Goal: Book appointment/travel/reservation

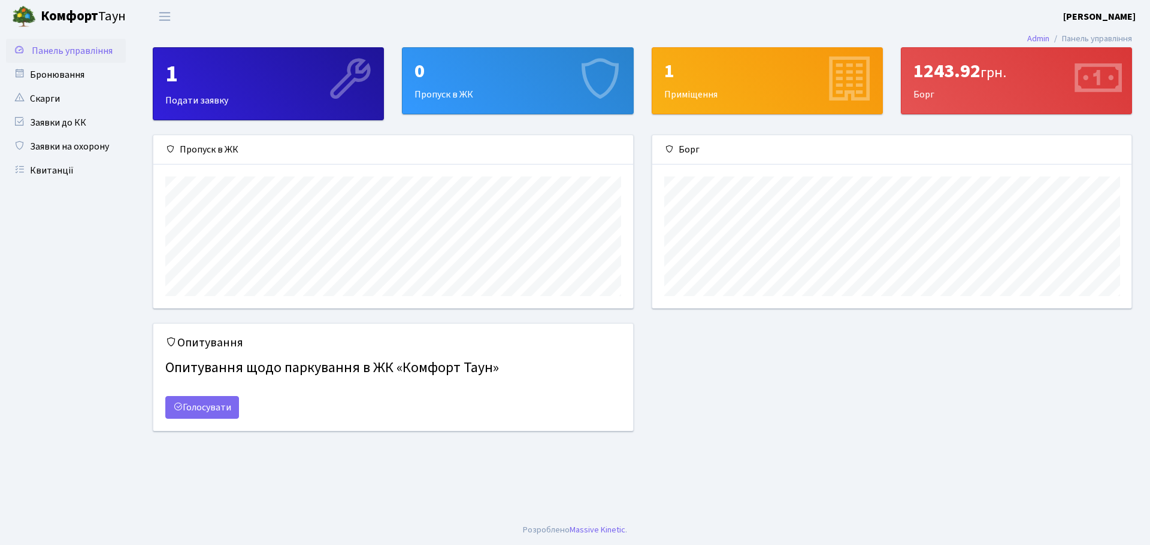
scroll to position [173, 479]
click at [80, 143] on link "Заявки на охорону" at bounding box center [66, 147] width 120 height 24
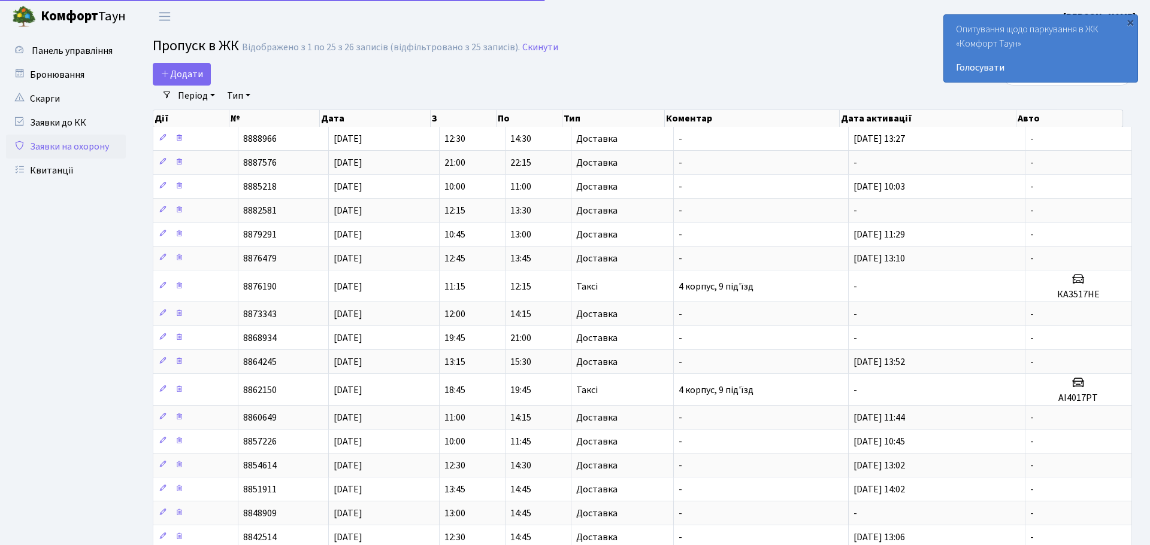
select select "25"
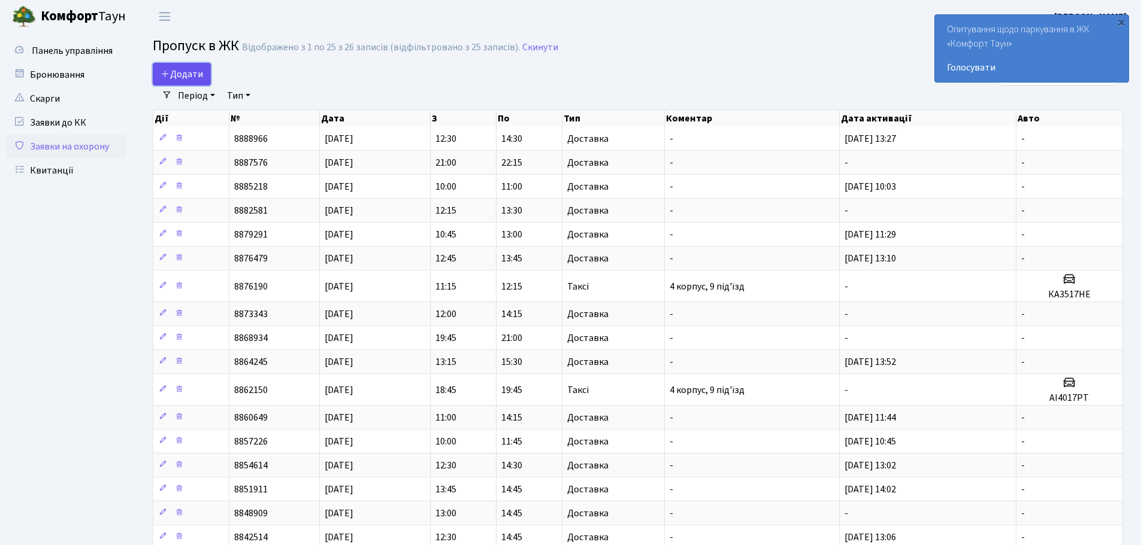
click at [202, 72] on span "Додати" at bounding box center [181, 74] width 43 height 13
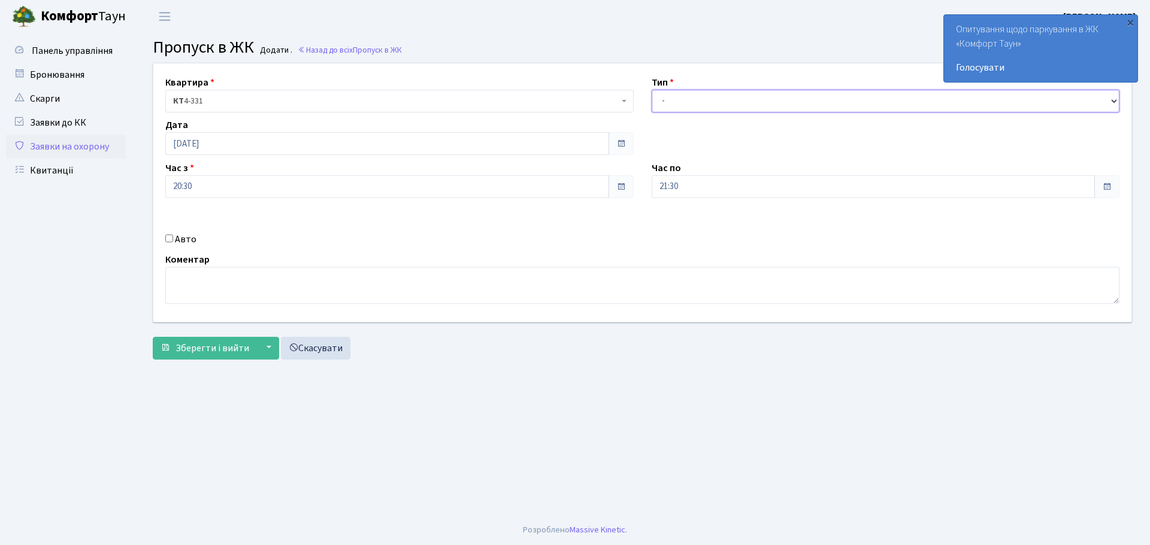
click at [701, 103] on select "- Доставка Таксі Гості Сервіс" at bounding box center [885, 101] width 468 height 23
select select "1"
click at [651, 90] on select "- Доставка Таксі Гості Сервіс" at bounding box center [885, 101] width 468 height 23
click at [707, 178] on input "21:30" at bounding box center [873, 186] width 444 height 23
click at [448, 254] on div "Коментар" at bounding box center [642, 278] width 972 height 51
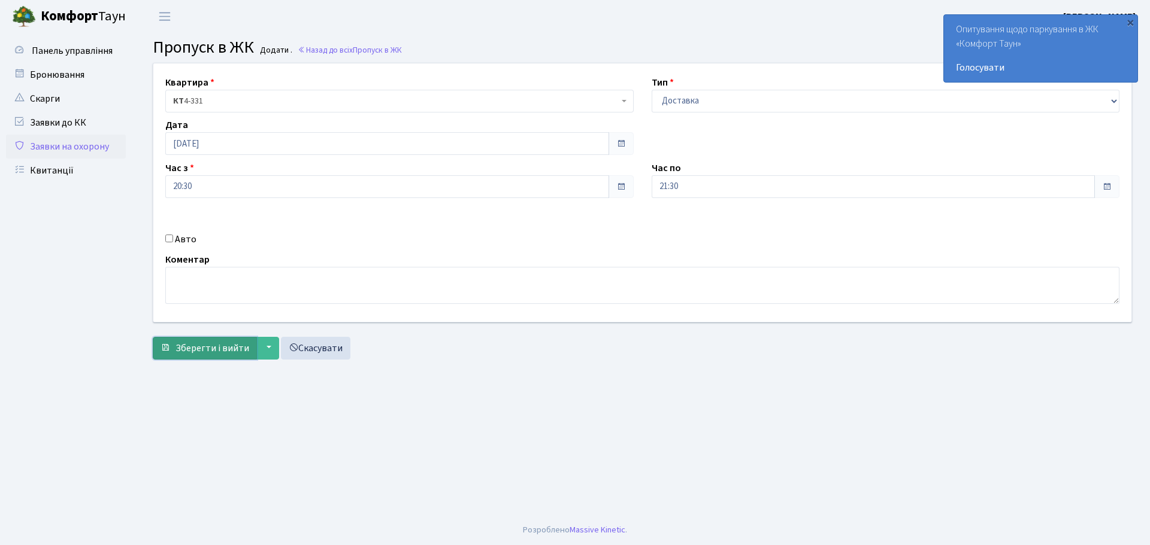
click at [198, 343] on span "Зберегти і вийти" at bounding box center [212, 348] width 74 height 13
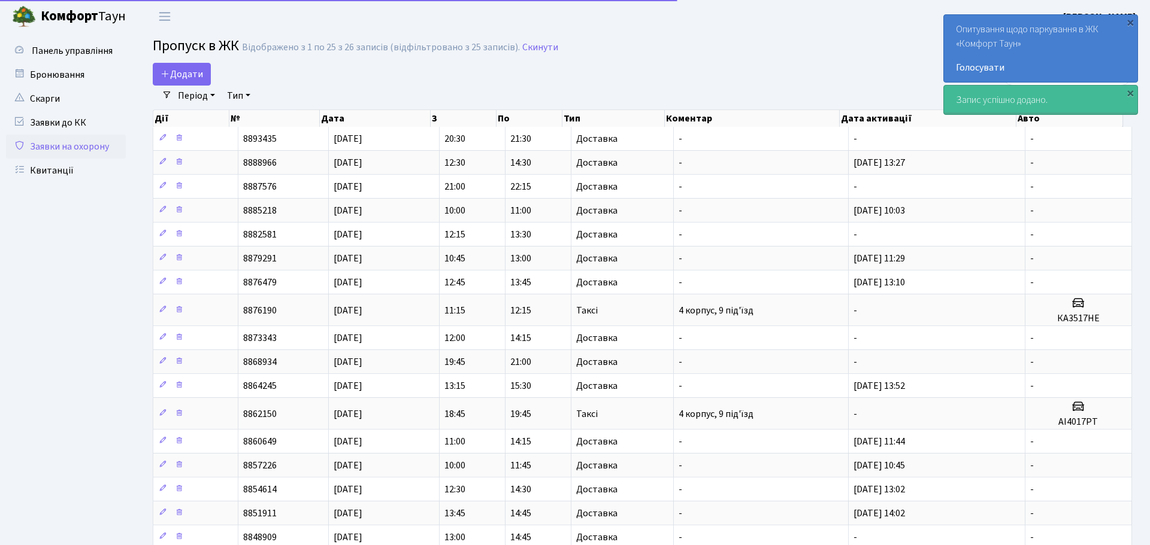
select select "25"
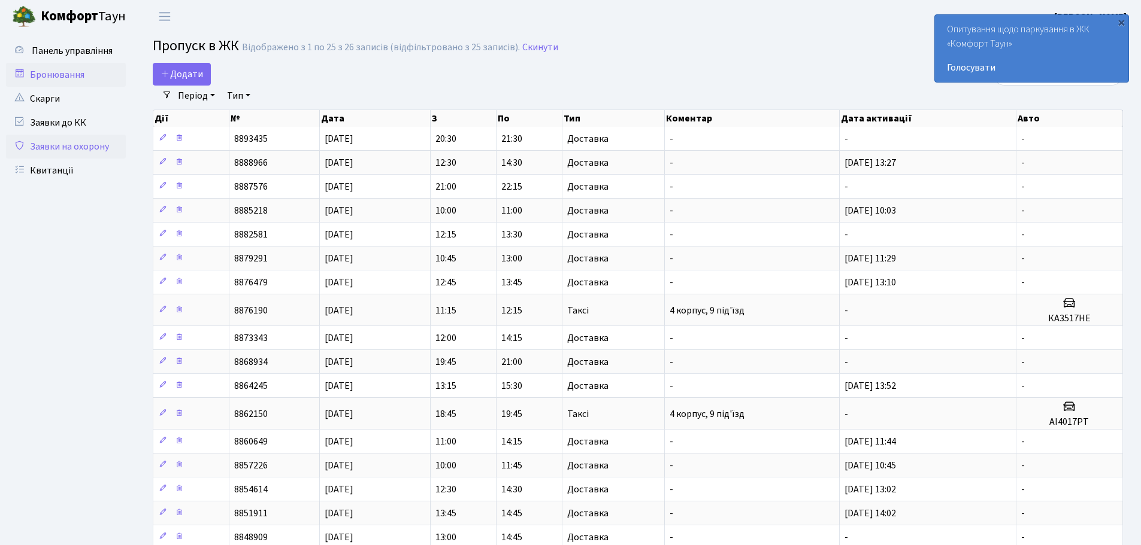
click at [57, 75] on link "Бронювання" at bounding box center [66, 75] width 120 height 24
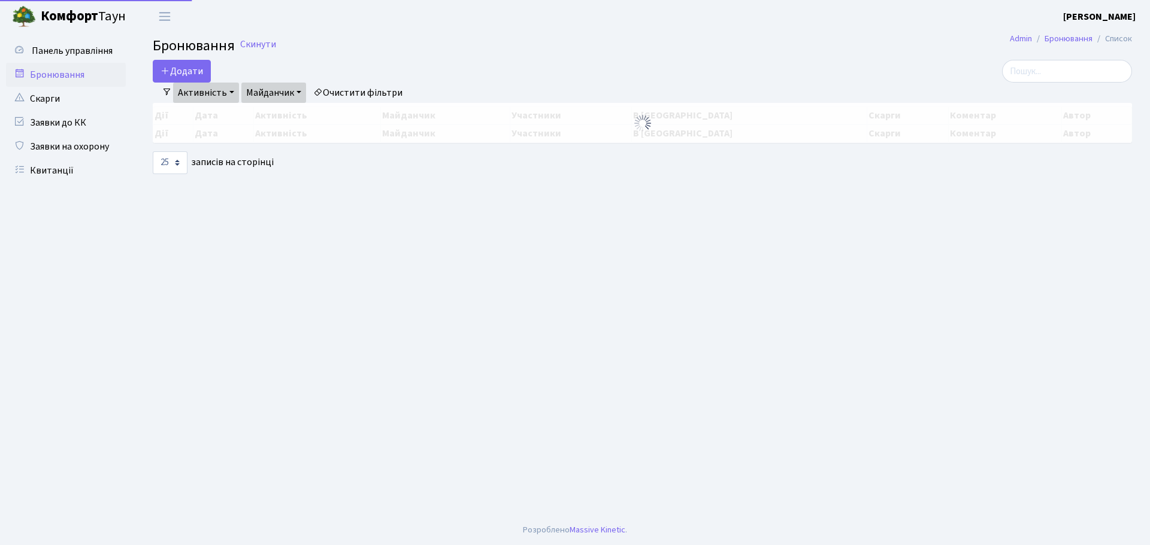
select select "25"
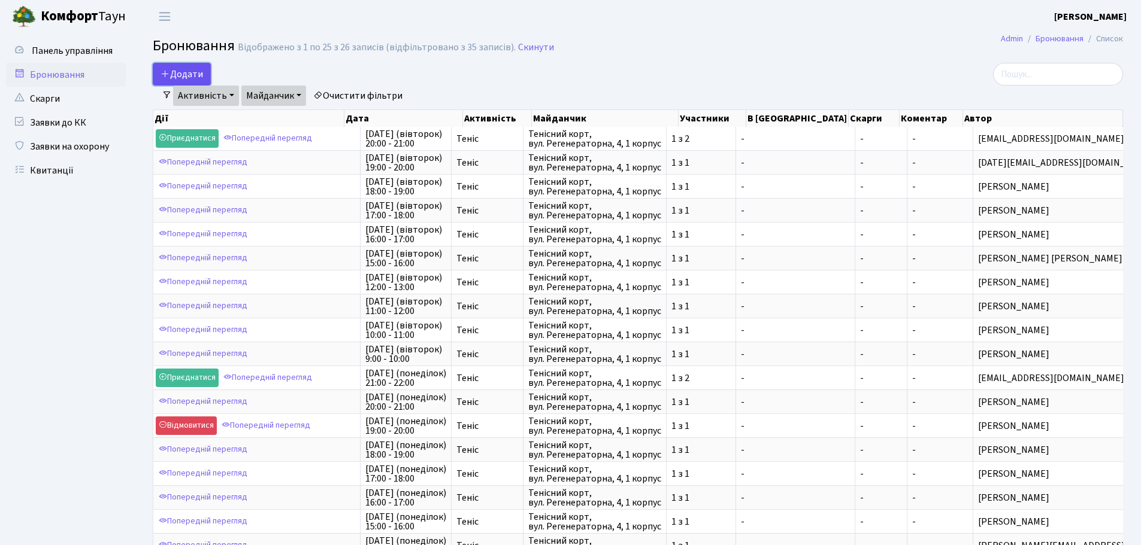
click at [180, 66] on button "Додати" at bounding box center [182, 74] width 58 height 23
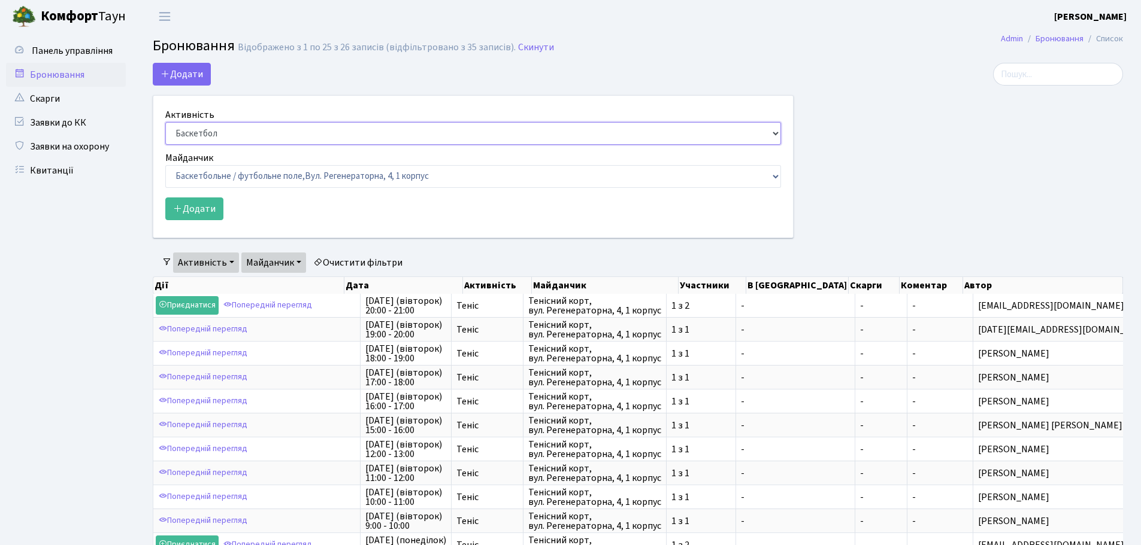
click at [219, 134] on select "Баскетбол Волейбол Йога Катання на роликах Настільний теніс Теніс Футбол Фітнес" at bounding box center [473, 133] width 616 height 23
select select "1"
click at [165, 122] on select "Баскетбол Волейбол Йога Катання на роликах Настільний теніс Теніс Футбол Фітнес" at bounding box center [473, 133] width 616 height 23
click at [259, 180] on select "Баскетбольне / футбольне поле, Вул. Регенераторна, 4, 1 корпус Баскетбольне пол…" at bounding box center [473, 176] width 616 height 23
select select "1"
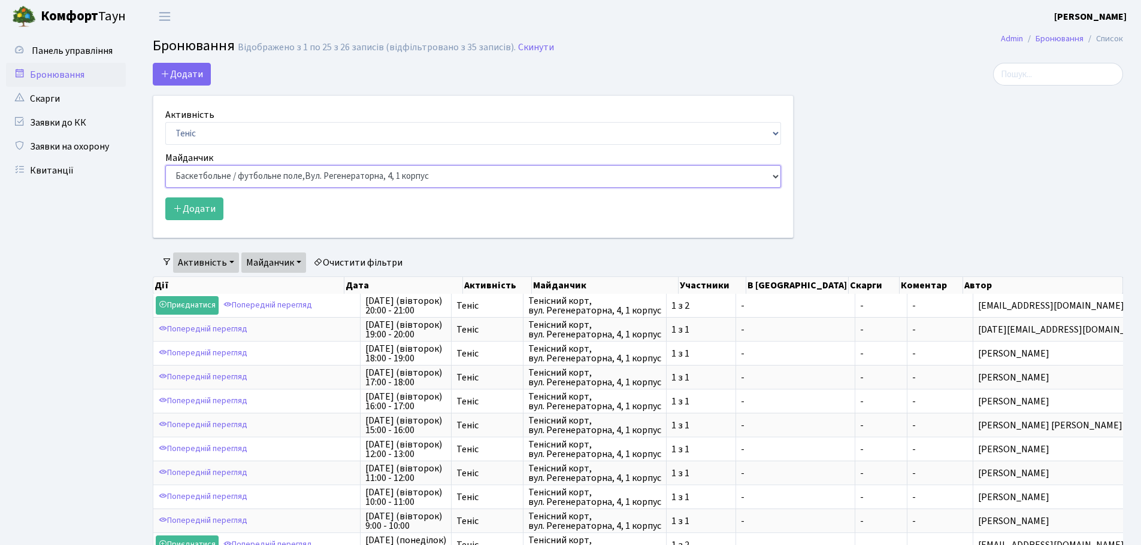
click at [165, 165] on select "Баскетбольне / футбольне поле, Вул. Регенераторна, 4, 1 корпус Баскетбольне пол…" at bounding box center [473, 176] width 616 height 23
click at [189, 206] on button "Додати" at bounding box center [194, 209] width 58 height 23
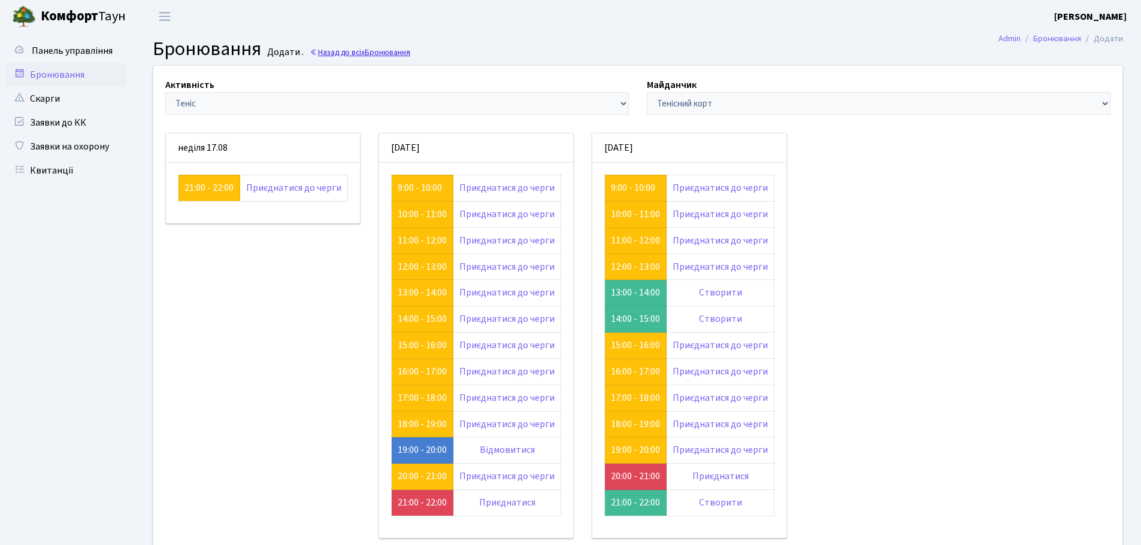
click at [336, 48] on link "Назад до всіх Бронювання" at bounding box center [360, 52] width 101 height 11
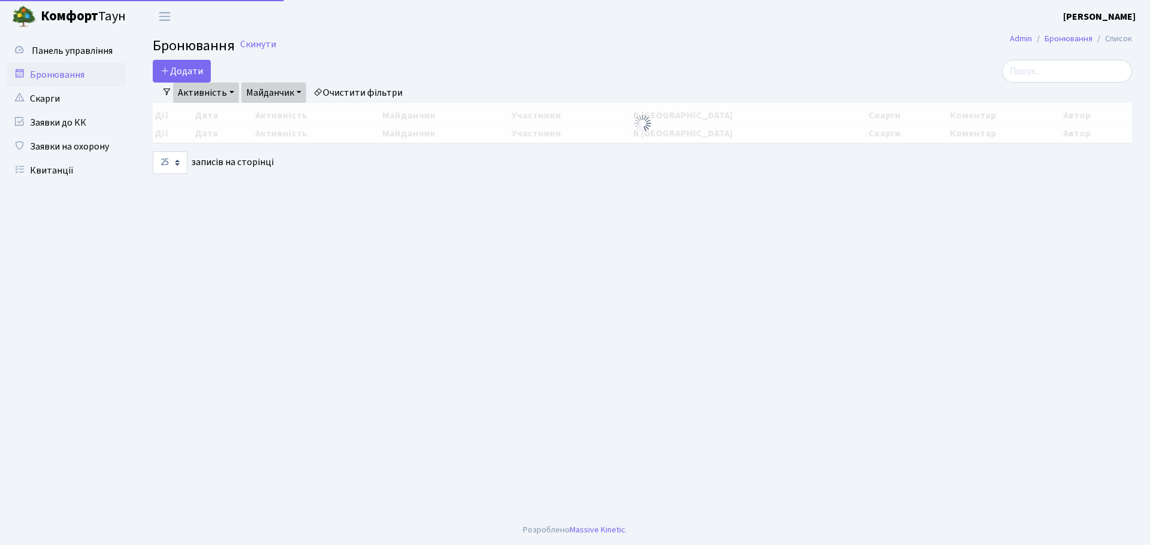
select select "25"
click at [175, 76] on button "Додати" at bounding box center [182, 71] width 58 height 23
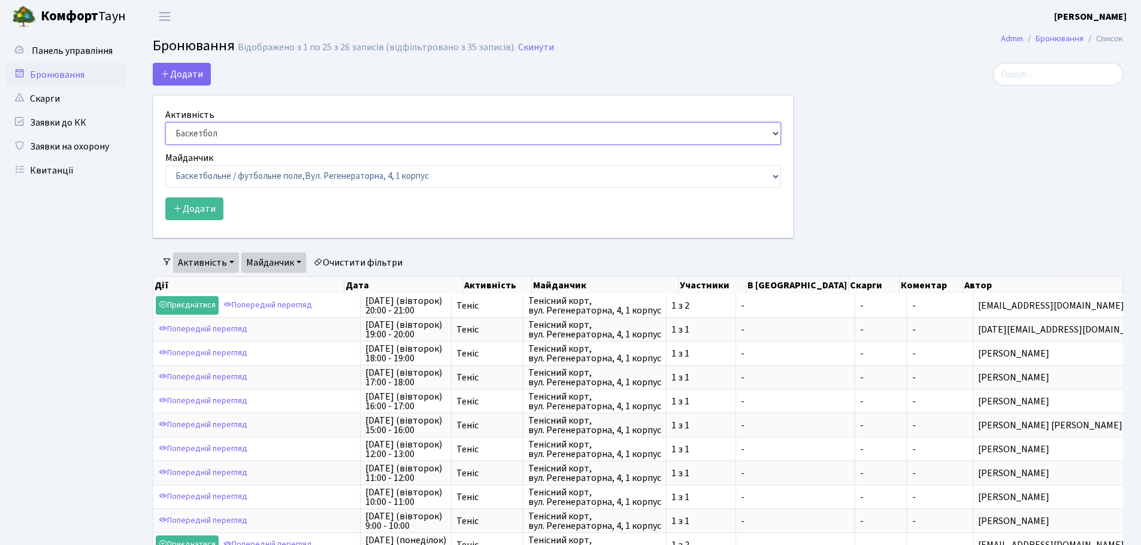
drag, startPoint x: 228, startPoint y: 135, endPoint x: 231, endPoint y: 144, distance: 9.3
click at [228, 135] on select "Баскетбол Волейбол Йога Катання на роликах Настільний теніс Теніс Футбол Фітнес" at bounding box center [473, 133] width 616 height 23
select select "1"
click at [165, 122] on select "Баскетбол Волейбол Йога Катання на роликах Настільний теніс Теніс Футбол Фітнес" at bounding box center [473, 133] width 616 height 23
click at [242, 180] on select "Баскетбольне / футбольне поле, Вул. Регенераторна, 4, 1 корпус Баскетбольне пол…" at bounding box center [473, 176] width 616 height 23
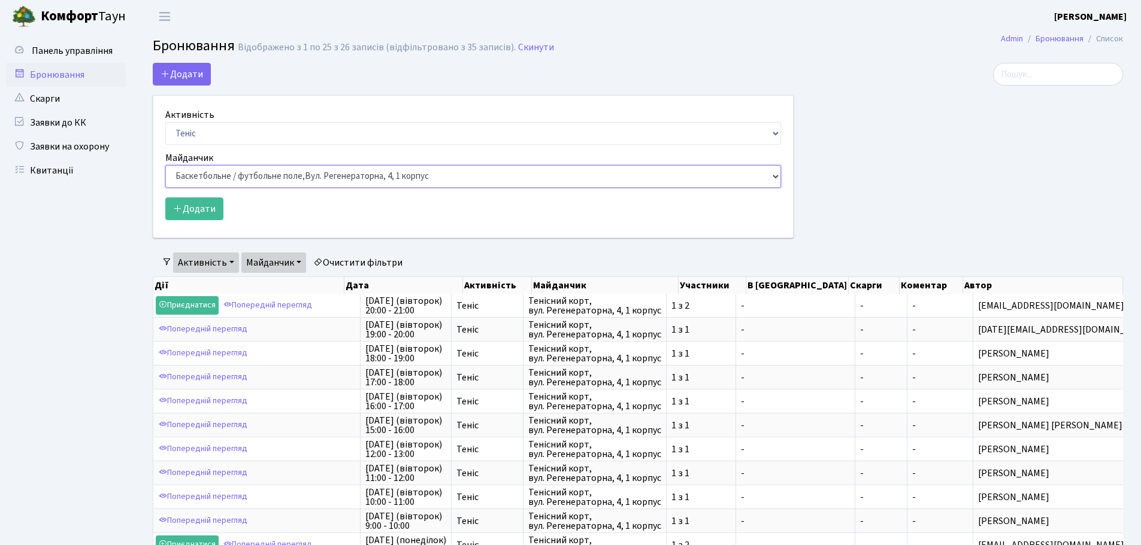
select select "1"
click at [165, 165] on select "Баскетбольне / футбольне поле, Вул. Регенераторна, 4, 1 корпус Баскетбольне пол…" at bounding box center [473, 176] width 616 height 23
click at [189, 260] on div "Додати Активність Баскетбол Волейбол Йога Катання на роликах Настільний теніс Т…" at bounding box center [638, 503] width 988 height 881
drag, startPoint x: 111, startPoint y: 256, endPoint x: 105, endPoint y: 252, distance: 7.5
click at [105, 252] on ul "Панель управління" at bounding box center [66, 488] width 120 height 899
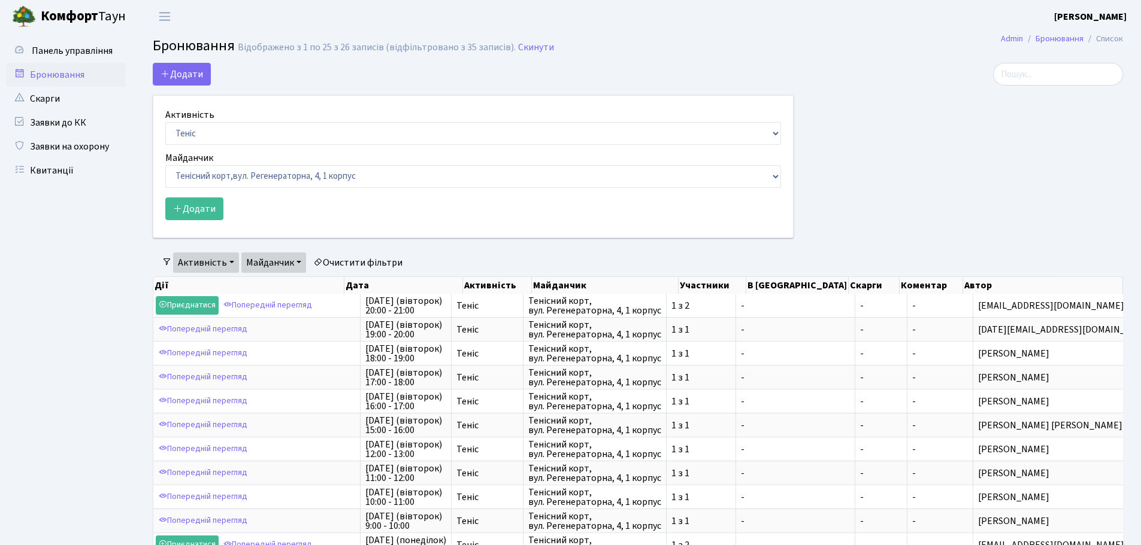
click at [105, 252] on ul "Панель управління" at bounding box center [66, 488] width 120 height 899
click at [105, 254] on ul "Панель управління" at bounding box center [66, 488] width 120 height 899
click at [187, 207] on button "Додати" at bounding box center [194, 209] width 58 height 23
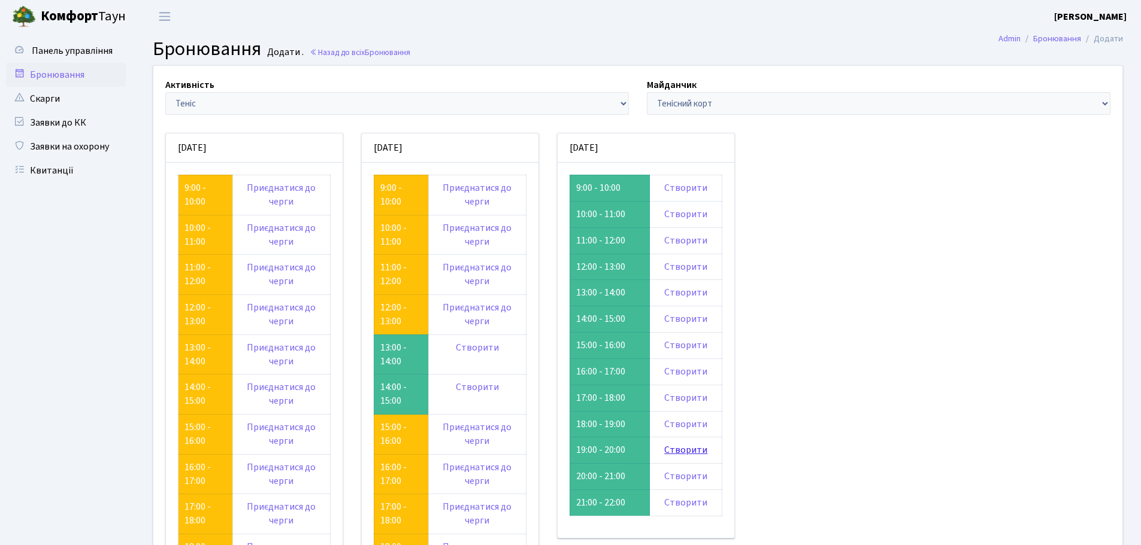
click at [692, 451] on link "Створити" at bounding box center [685, 450] width 43 height 13
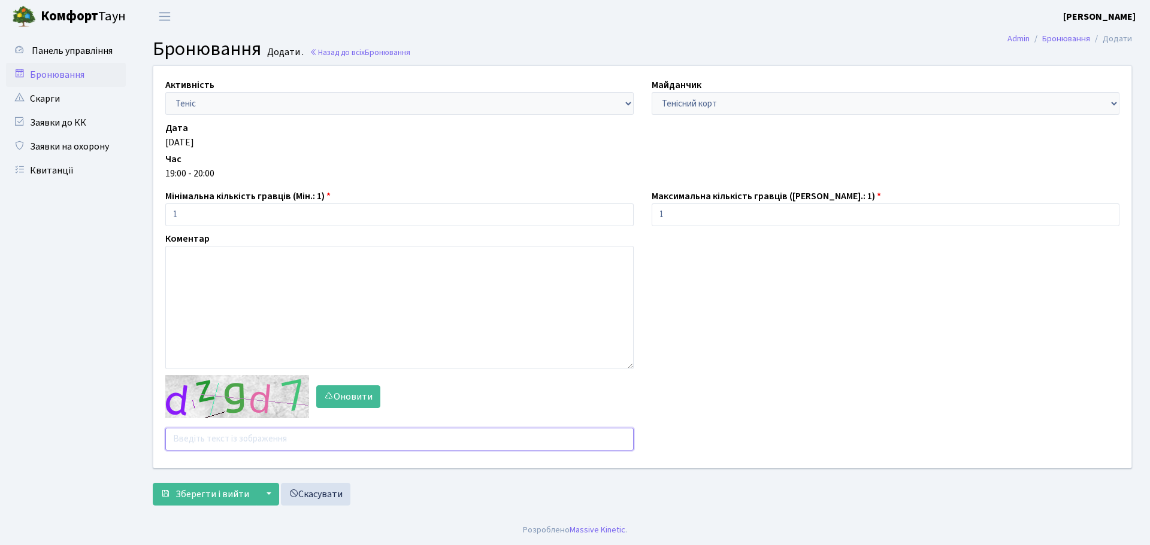
click at [272, 436] on input "text" at bounding box center [399, 439] width 468 height 23
type input "3r7dn"
click at [153, 483] on button "Зберегти і вийти" at bounding box center [205, 494] width 104 height 23
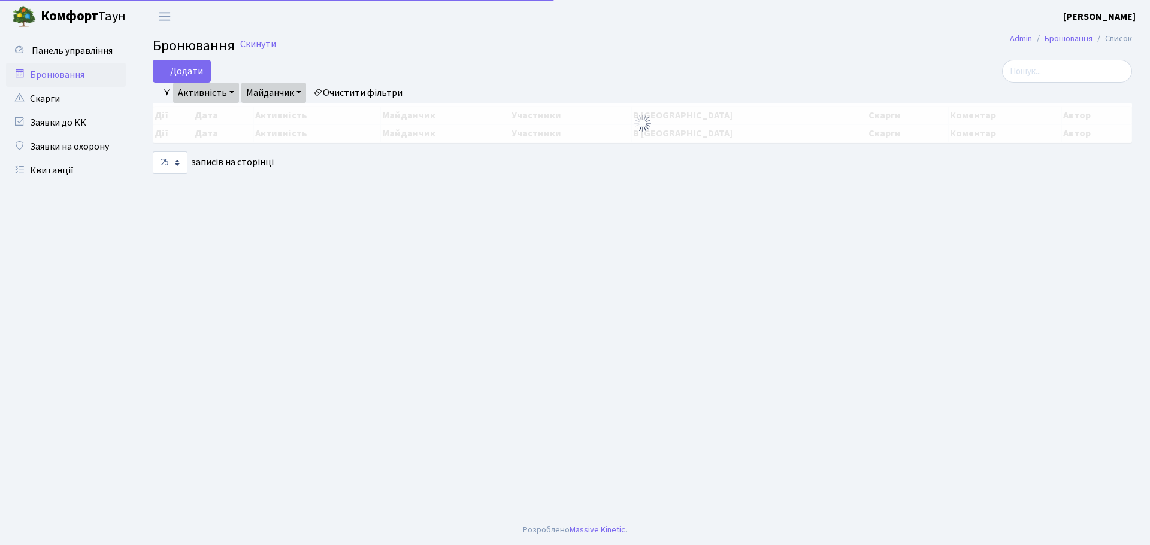
select select "25"
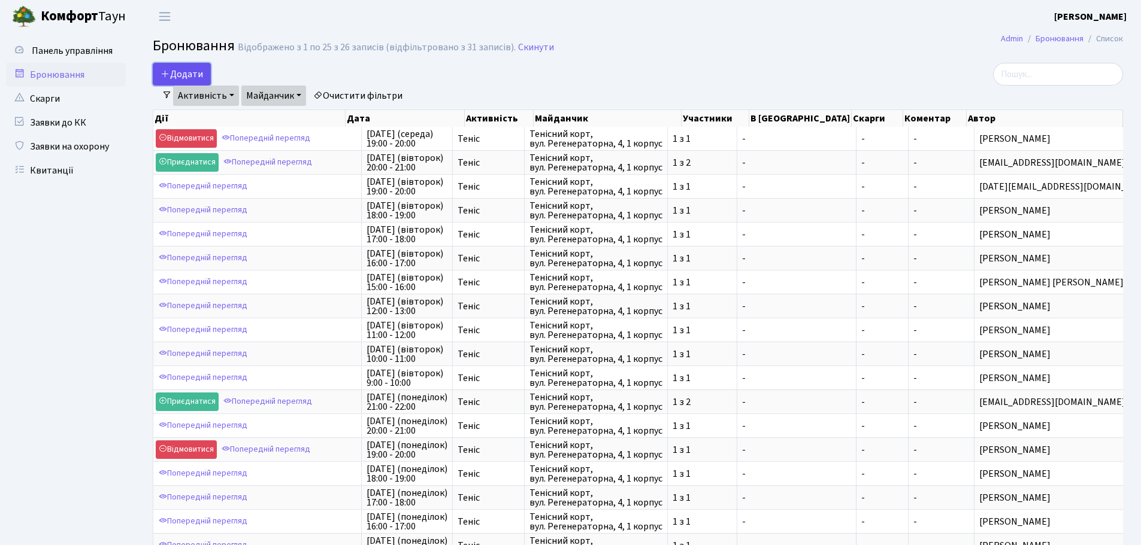
click at [195, 73] on button "Додати" at bounding box center [182, 74] width 58 height 23
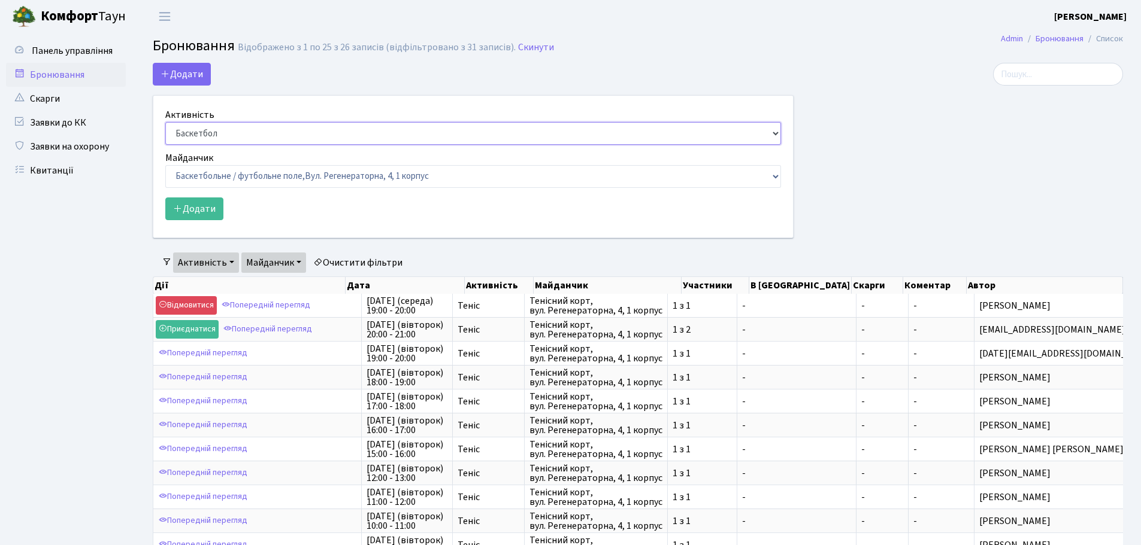
click at [198, 138] on select "Баскетбол Волейбол Йога Катання на роликах Настільний теніс [PERSON_NAME] Фітнес" at bounding box center [473, 133] width 616 height 23
select select "1"
click at [165, 122] on select "Баскетбол Волейбол Йога Катання на роликах Настільний теніс [PERSON_NAME] Фітнес" at bounding box center [473, 133] width 616 height 23
drag, startPoint x: 220, startPoint y: 172, endPoint x: 220, endPoint y: 187, distance: 15.6
click at [220, 172] on select "Баскетбольне / футбольне поле, [GEOGRAPHIC_DATA]. [STREET_ADDRESS]. [STREET_ADD…" at bounding box center [473, 176] width 616 height 23
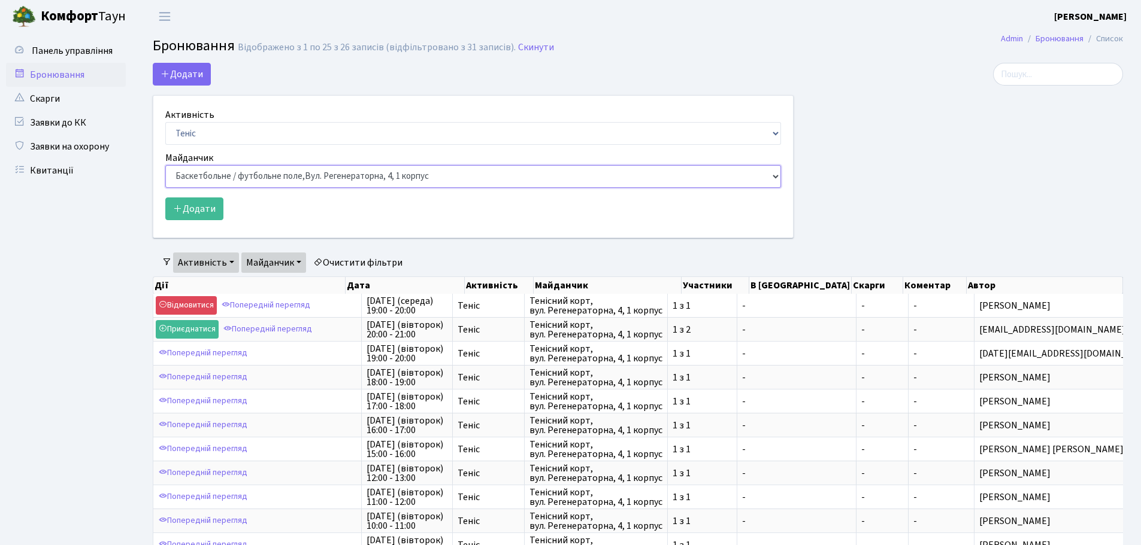
select select "1"
click at [165, 165] on select "Баскетбольне / футбольне поле, [GEOGRAPHIC_DATA]. [STREET_ADDRESS]. [STREET_ADD…" at bounding box center [473, 176] width 616 height 23
click at [211, 206] on button "Додати" at bounding box center [194, 209] width 58 height 23
